Goal: Transaction & Acquisition: Purchase product/service

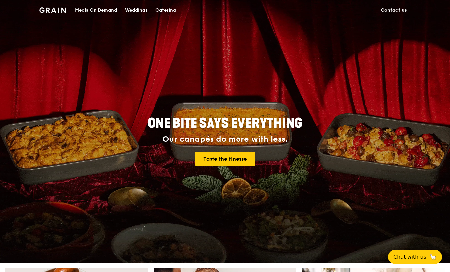
click at [89, 10] on div "Meals On Demand" at bounding box center [96, 10] width 42 height 20
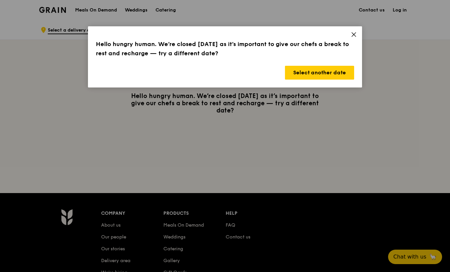
click at [360, 33] on div "Hello hungry human. We’re closed today as it’s important to give our chefs a br…" at bounding box center [225, 56] width 274 height 61
click at [347, 35] on div "Hello hungry human. We’re closed today as it’s important to give our chefs a br…" at bounding box center [225, 56] width 274 height 61
click at [352, 32] on icon at bounding box center [354, 35] width 6 height 6
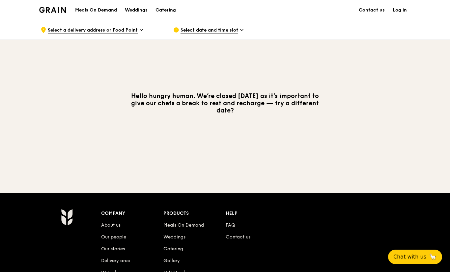
click at [164, 12] on div "Catering" at bounding box center [165, 10] width 20 height 20
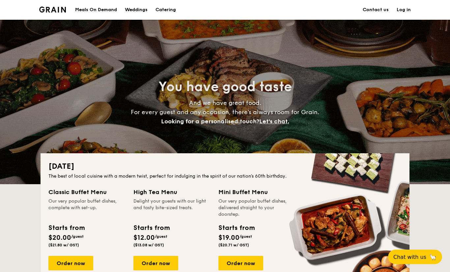
click at [101, 8] on div "Meals On Demand" at bounding box center [96, 10] width 42 height 20
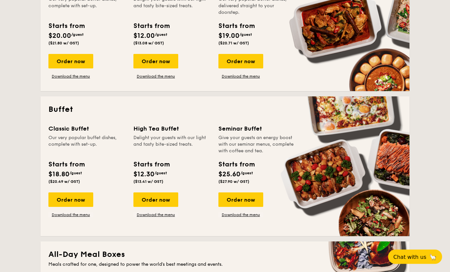
scroll to position [202, 0]
click at [55, 200] on div "Order now" at bounding box center [70, 200] width 45 height 14
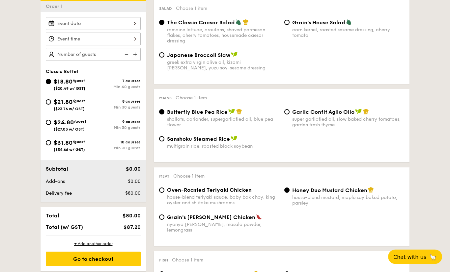
scroll to position [178, 0]
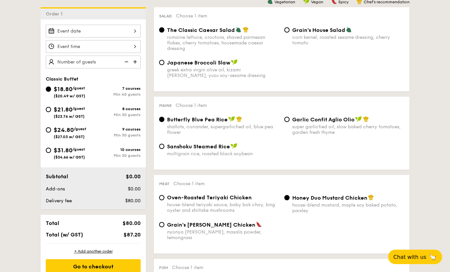
click at [157, 59] on div "The Classic Caesar Salad romaine lettuce, croutons, shaved parmesan flakes, che…" at bounding box center [281, 43] width 250 height 33
click at [163, 63] on input "Japanese Broccoli Slaw greek extra virgin olive oil, kizami [PERSON_NAME], yuzu…" at bounding box center [161, 62] width 5 height 5
radio input "true"
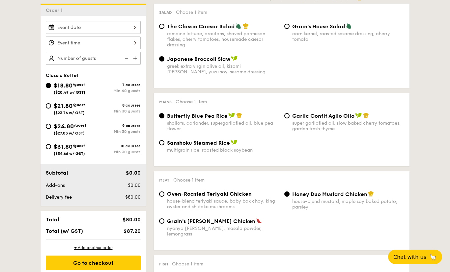
scroll to position [182, 0]
click at [286, 119] on input "Garlic Confit Aglio Olio super garlicfied oil, slow baked cherry tomatoes, gard…" at bounding box center [286, 116] width 5 height 5
radio input "true"
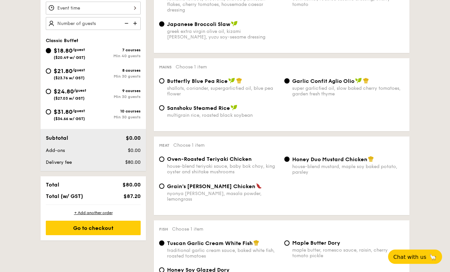
scroll to position [217, 0]
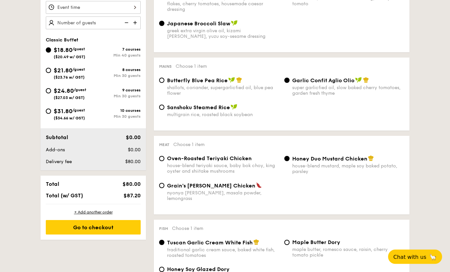
click at [160, 188] on input "Grain's [PERSON_NAME] Chicken nyonya [PERSON_NAME], masala powder, lemongrass" at bounding box center [161, 185] width 5 height 5
radio input "true"
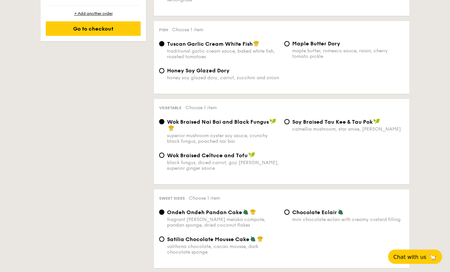
scroll to position [416, 0]
click at [284, 215] on input "Chocolate Eclair mini chocolate eclair with creamy custard filling" at bounding box center [286, 212] width 5 height 5
radio input "true"
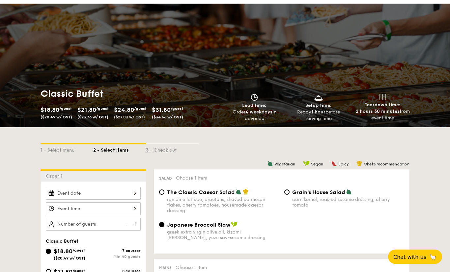
scroll to position [0, 0]
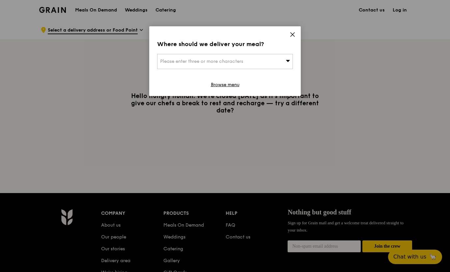
click at [289, 37] on icon at bounding box center [292, 35] width 6 height 6
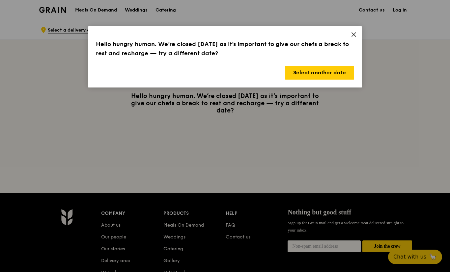
click at [348, 28] on div "Hello hungry human. We’re closed today as it’s important to give our chefs a br…" at bounding box center [225, 56] width 274 height 61
click at [356, 33] on icon at bounding box center [354, 35] width 6 height 6
